Goal: Task Accomplishment & Management: Use online tool/utility

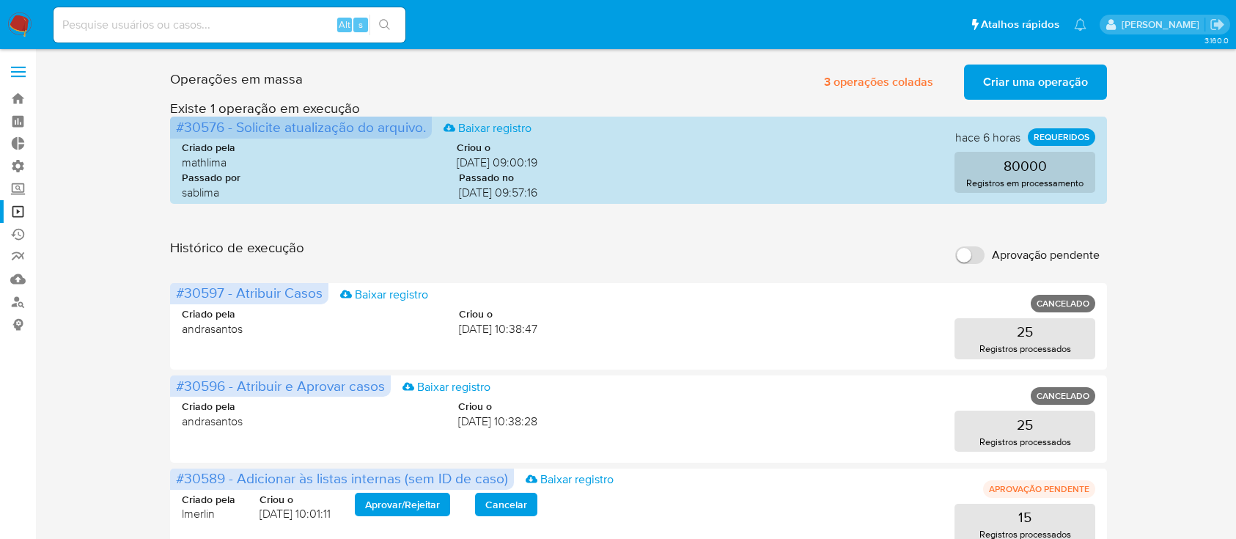
scroll to position [304, 0]
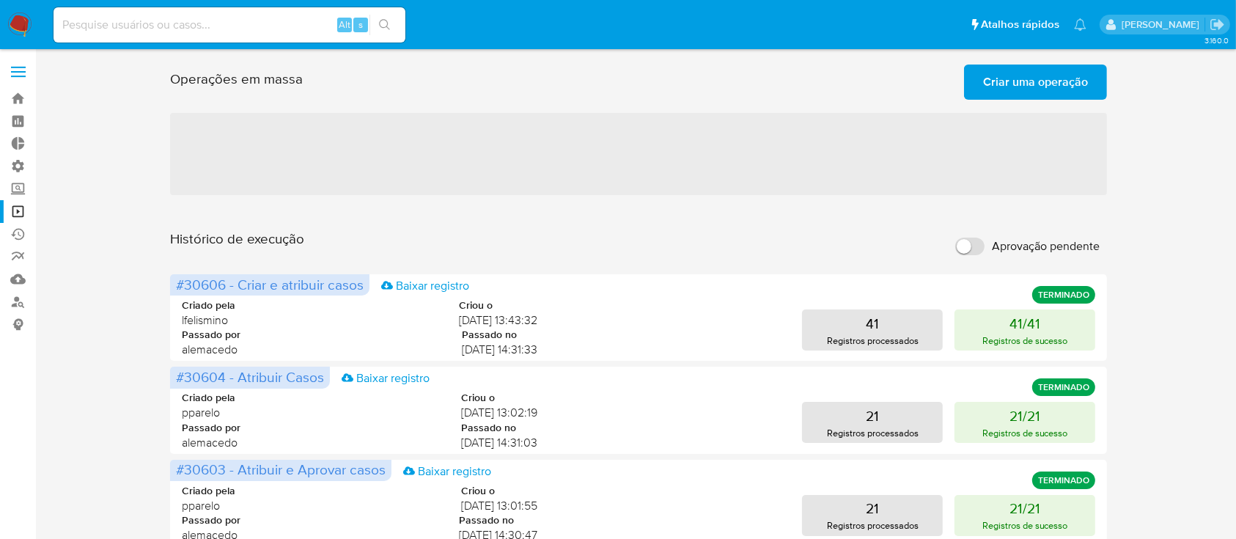
click at [976, 249] on input "Aprovação pendente" at bounding box center [969, 247] width 29 height 18
checkbox input "true"
